Goal: Navigation & Orientation: Find specific page/section

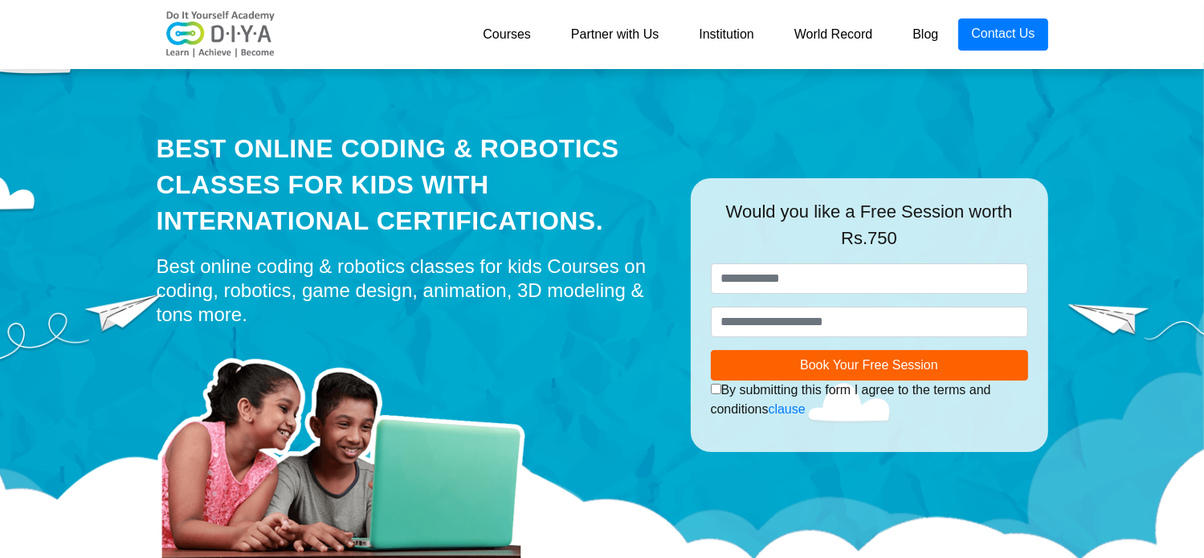
click at [722, 40] on link "Institution" at bounding box center [725, 34] width 95 height 32
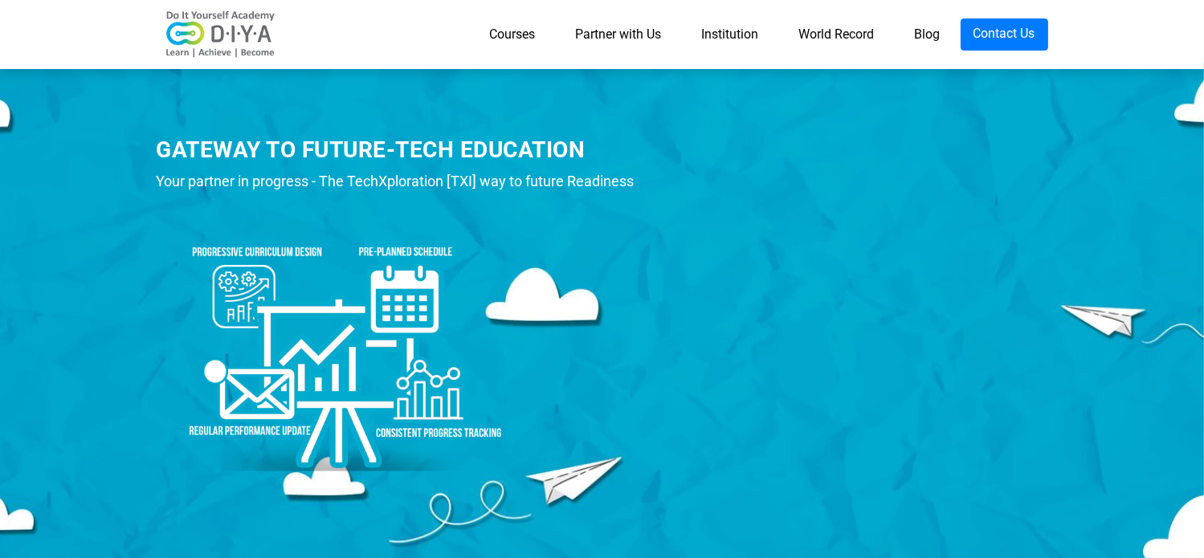
click at [614, 31] on link "Partner with Us" at bounding box center [619, 34] width 126 height 32
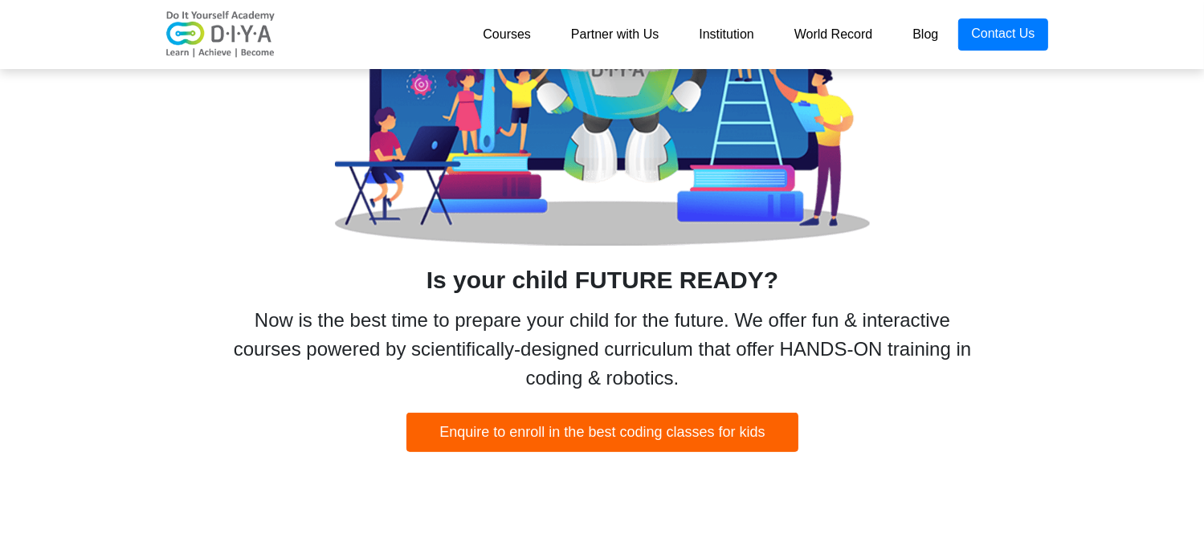
scroll to position [805, 0]
